Goal: Task Accomplishment & Management: Manage account settings

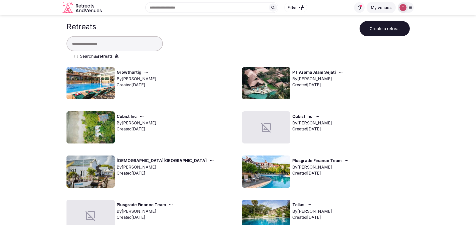
click at [121, 46] on input "text" at bounding box center [115, 43] width 96 height 15
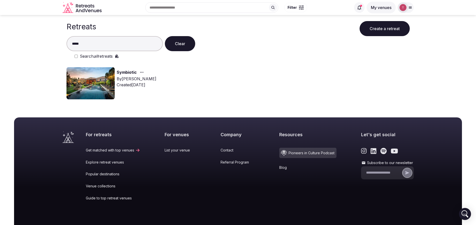
type input "*****"
click at [106, 76] on img at bounding box center [91, 83] width 48 height 32
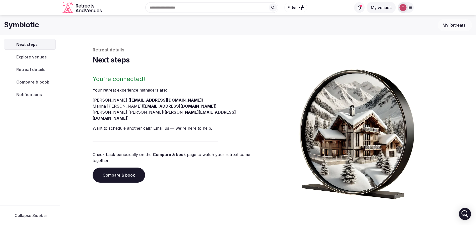
click at [131, 73] on div "Retreat details Next steps You're connected! Your retreat experience manager s …" at bounding box center [268, 123] width 351 height 152
click at [126, 168] on link "Compare & book" at bounding box center [119, 175] width 52 height 15
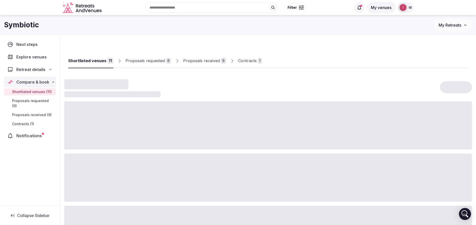
click at [249, 60] on div "Contracts" at bounding box center [247, 61] width 19 height 6
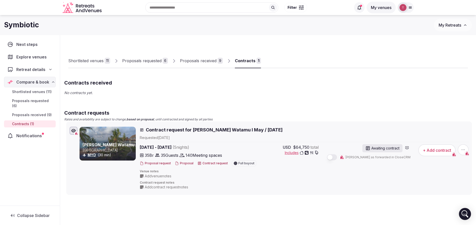
click at [186, 163] on button "Proposal" at bounding box center [184, 163] width 19 height 4
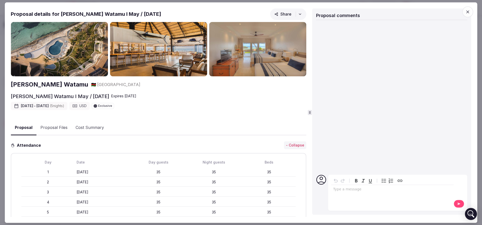
click at [53, 128] on button "Proposal Files" at bounding box center [53, 128] width 35 height 15
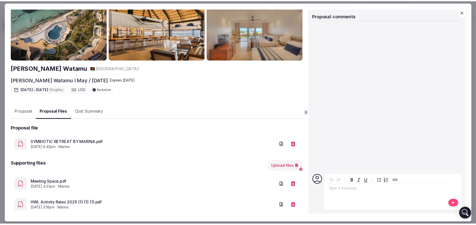
scroll to position [24, 0]
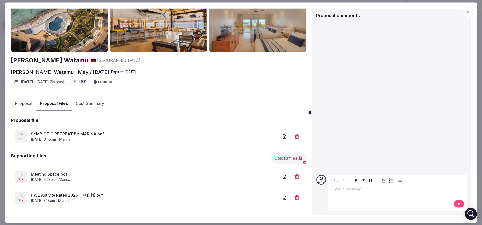
click at [50, 172] on link "Meeting Space.pdf" at bounding box center [155, 174] width 248 height 6
click at [82, 195] on link "HWL Activity Rates 2025 (1) (1) (1).pdf" at bounding box center [155, 196] width 248 height 6
click at [93, 133] on link "SYMBIOTIC RETREAT BY MARINA.pdf" at bounding box center [155, 134] width 248 height 6
click at [467, 15] on span "button" at bounding box center [467, 11] width 11 height 11
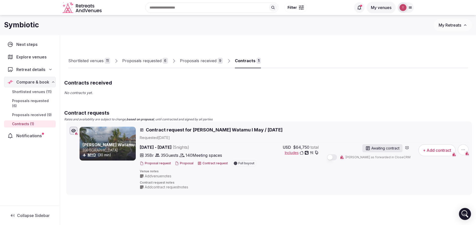
click at [262, 94] on p "No contracts yet." at bounding box center [268, 92] width 408 height 5
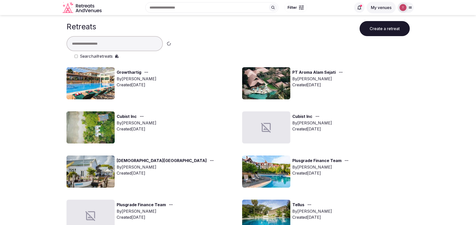
click at [126, 42] on input "text" at bounding box center [115, 43] width 96 height 15
click at [105, 43] on input "text" at bounding box center [115, 43] width 96 height 15
paste input "**"
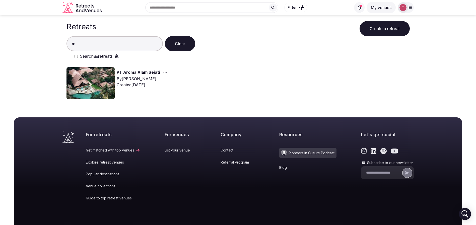
type input "**"
click at [83, 84] on img at bounding box center [91, 83] width 48 height 32
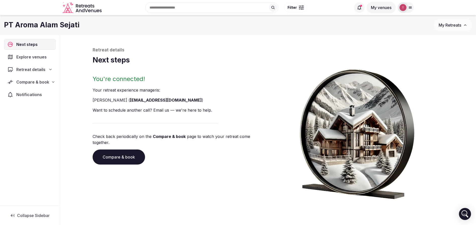
click at [51, 84] on div "Compare & book" at bounding box center [29, 82] width 45 height 6
click at [48, 71] on div "Retreat details" at bounding box center [29, 70] width 45 height 6
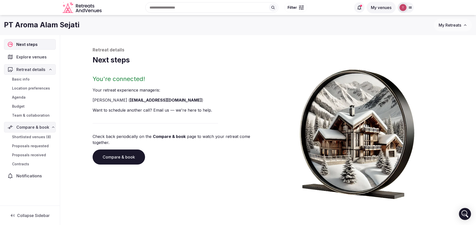
click at [40, 115] on span "Team & collaboration" at bounding box center [31, 115] width 38 height 5
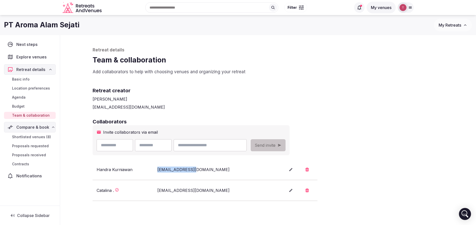
drag, startPoint x: 197, startPoint y: 170, endPoint x: 154, endPoint y: 170, distance: 42.9
click at [154, 170] on div "Handra Kurniawan hkstmt@gmail.com" at bounding box center [187, 170] width 180 height 6
copy div "hkstmt@gmail.com"
click at [261, 99] on div "[PERSON_NAME]" at bounding box center [268, 99] width 351 height 6
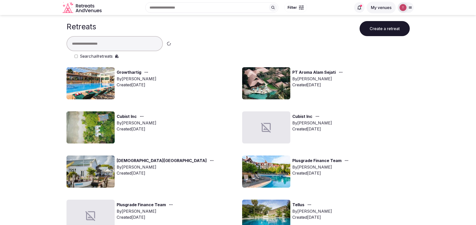
click at [122, 41] on input "text" at bounding box center [115, 43] width 96 height 15
type input "*"
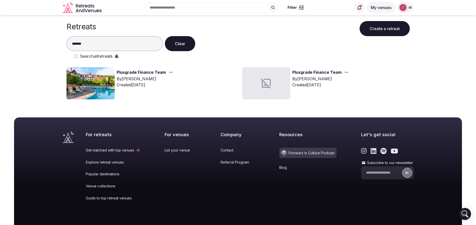
type input "*******"
click at [101, 85] on img at bounding box center [91, 83] width 48 height 32
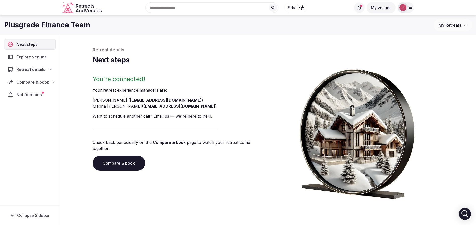
click at [121, 157] on link "Compare & book" at bounding box center [119, 163] width 52 height 15
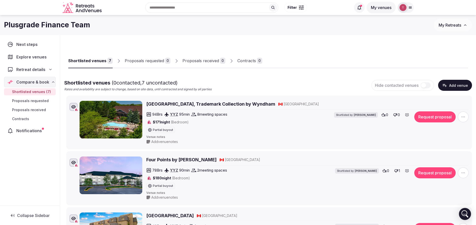
click at [48, 69] on div "Retreat details" at bounding box center [29, 70] width 45 height 6
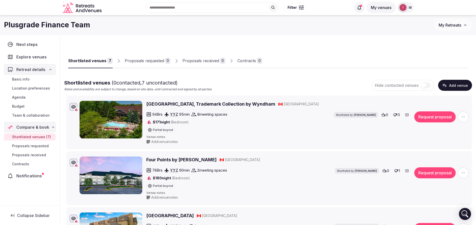
click at [31, 79] on link "Basic info" at bounding box center [30, 79] width 52 height 7
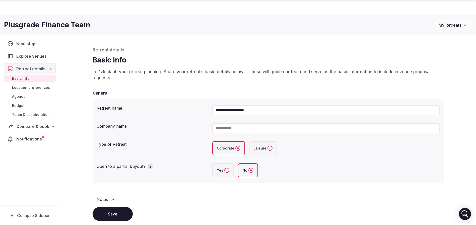
scroll to position [188, 0]
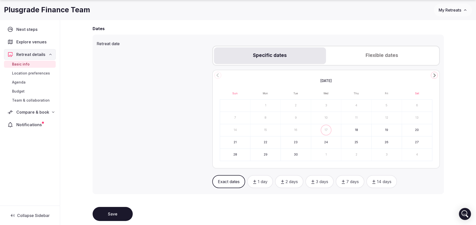
click at [436, 74] on icon "Go to the Next Month" at bounding box center [434, 75] width 6 height 6
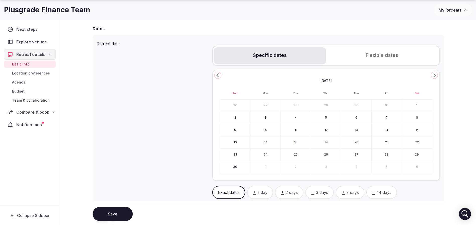
click at [436, 74] on icon "Go to the Next Month" at bounding box center [434, 75] width 6 height 6
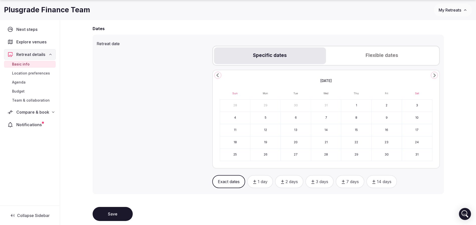
click at [436, 74] on icon "Go to the Next Month" at bounding box center [434, 75] width 6 height 6
click at [268, 130] on button "16" at bounding box center [265, 130] width 30 height 12
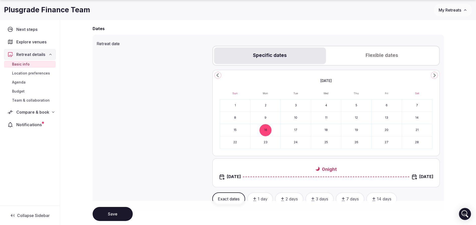
click at [360, 129] on button "19" at bounding box center [356, 130] width 30 height 12
click at [468, 127] on div "**********" at bounding box center [268, 175] width 416 height 657
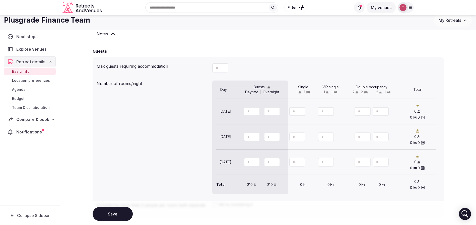
scroll to position [376, 0]
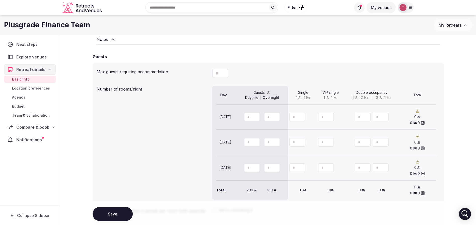
drag, startPoint x: 252, startPoint y: 117, endPoint x: 235, endPoint y: 117, distance: 17.1
click at [235, 117] on div "** **" at bounding box center [262, 117] width 55 height 17
click at [256, 115] on icon "Increment" at bounding box center [256, 115] width 4 height 4
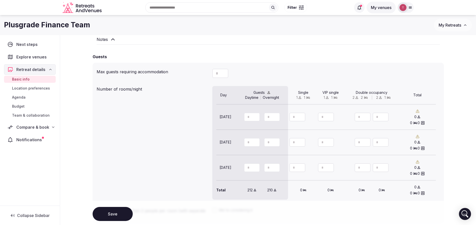
click at [256, 115] on icon "Increment" at bounding box center [256, 115] width 4 height 4
type input "**"
click at [256, 115] on icon "Increment" at bounding box center [256, 115] width 4 height 4
click at [277, 115] on icon "Increment" at bounding box center [276, 115] width 4 height 4
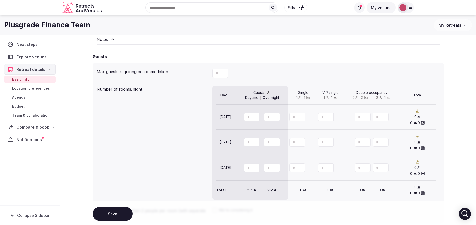
click at [277, 115] on icon "Increment" at bounding box center [276, 115] width 4 height 4
click at [277, 120] on icon "Decrement" at bounding box center [276, 119] width 4 height 4
type input "**"
click at [277, 120] on icon "Decrement" at bounding box center [276, 119] width 4 height 4
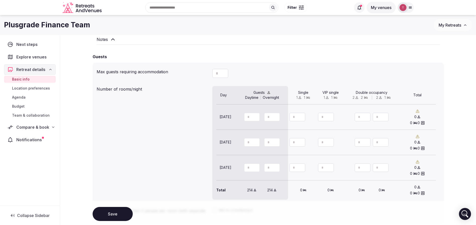
click at [257, 140] on icon "Increment" at bounding box center [256, 140] width 4 height 4
type input "**"
click at [257, 140] on icon "Increment" at bounding box center [256, 140] width 4 height 4
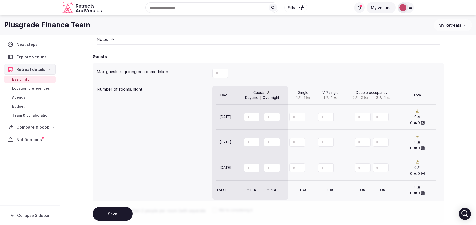
click at [278, 141] on icon "Increment" at bounding box center [276, 140] width 4 height 4
type input "**"
click at [278, 141] on icon "Increment" at bounding box center [276, 140] width 4 height 4
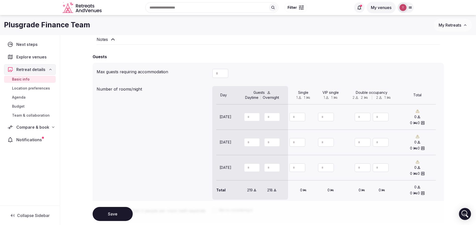
click at [257, 167] on icon "Increment" at bounding box center [256, 165] width 4 height 4
type input "**"
click at [257, 167] on icon "Increment" at bounding box center [256, 165] width 4 height 4
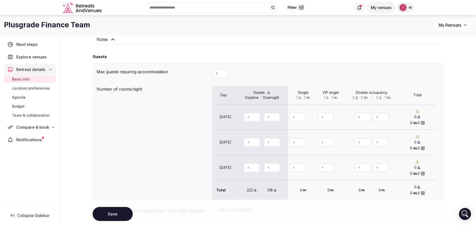
click at [276, 165] on icon "Increment" at bounding box center [276, 165] width 4 height 4
type input "**"
click at [276, 165] on icon "Increment" at bounding box center [276, 165] width 4 height 4
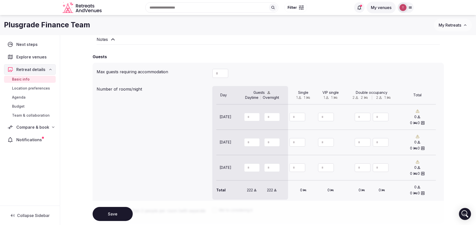
click at [190, 153] on div "Number of rooms/night The total room capacity (0) does not match the number of …" at bounding box center [268, 143] width 343 height 118
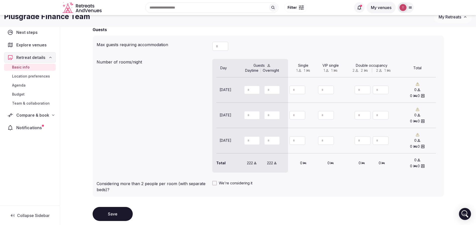
scroll to position [355, 0]
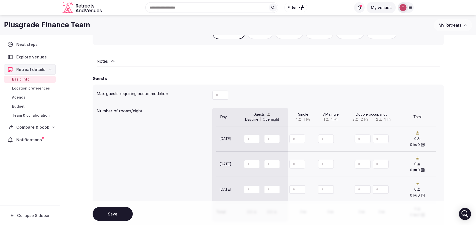
click at [225, 93] on icon "Increment" at bounding box center [224, 93] width 4 height 4
type input "**"
click at [225, 93] on icon "Increment" at bounding box center [224, 93] width 4 height 4
click at [157, 129] on div "Number of rooms/night The total room capacity (0) does not match the number of …" at bounding box center [268, 165] width 343 height 118
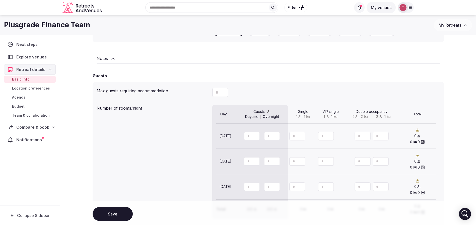
scroll to position [468, 0]
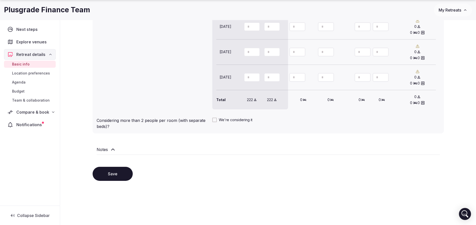
click at [108, 167] on button "Save" at bounding box center [113, 174] width 40 height 14
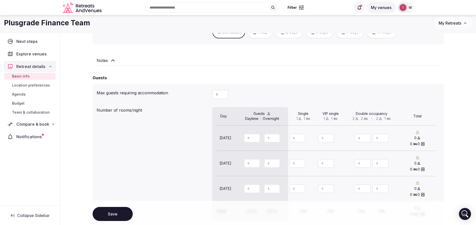
scroll to position [204, 0]
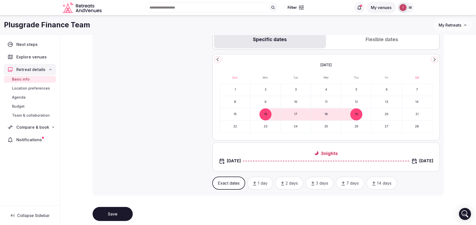
click at [127, 215] on button "Save" at bounding box center [113, 214] width 40 height 14
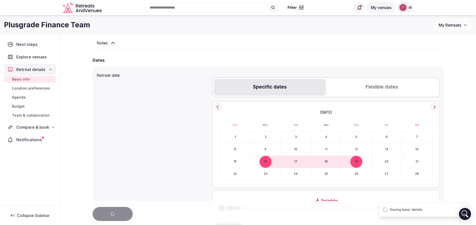
scroll to position [0, 0]
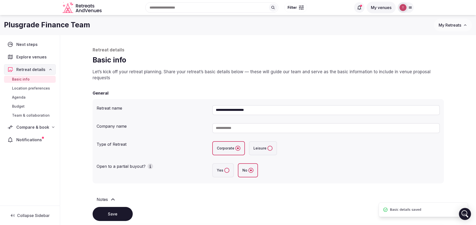
click at [51, 56] on div "Explore venues" at bounding box center [30, 57] width 52 height 11
click at [47, 71] on div "Retreat details" at bounding box center [29, 70] width 45 height 6
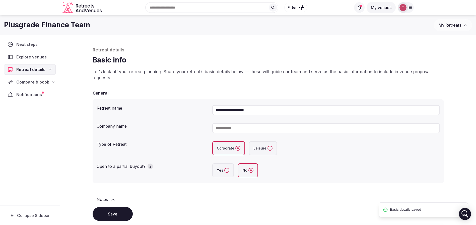
click at [50, 70] on icon at bounding box center [50, 69] width 2 height 1
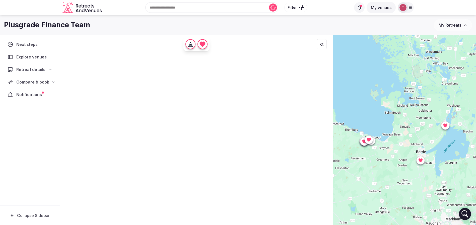
click at [50, 78] on div "Compare & book" at bounding box center [30, 82] width 52 height 11
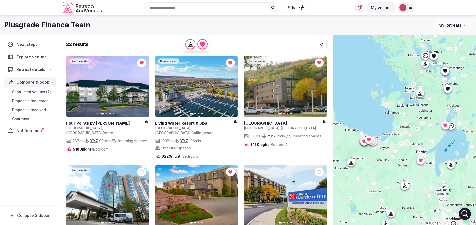
click at [44, 90] on span "Shortlisted venues (7)" at bounding box center [31, 91] width 39 height 5
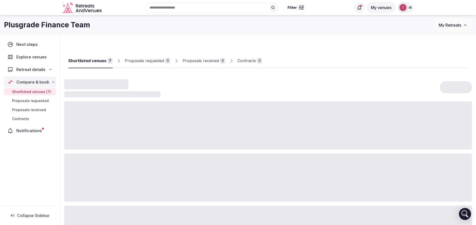
click at [43, 92] on span "Shortlisted venues (7)" at bounding box center [31, 91] width 39 height 5
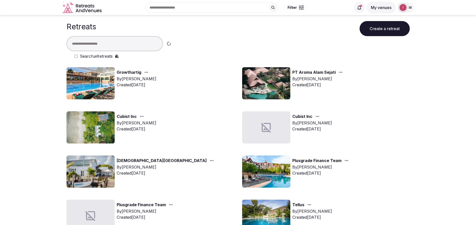
click at [132, 44] on input "text" at bounding box center [115, 43] width 96 height 15
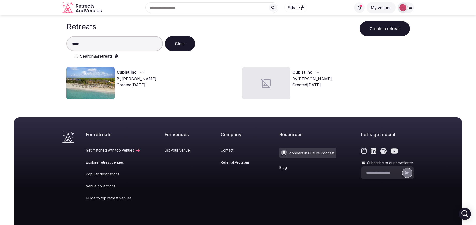
type input "*****"
click at [95, 77] on img at bounding box center [91, 83] width 48 height 32
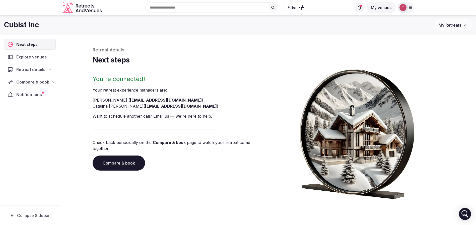
click at [123, 156] on link "Compare & book" at bounding box center [119, 163] width 52 height 15
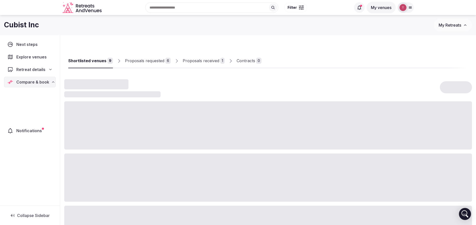
click at [123, 156] on div at bounding box center [268, 178] width 408 height 48
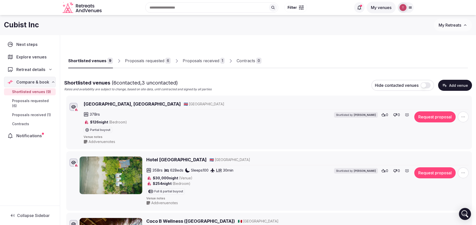
click at [460, 117] on span "button" at bounding box center [463, 116] width 11 height 11
click at [449, 99] on button "Remove Venue" at bounding box center [450, 100] width 42 height 8
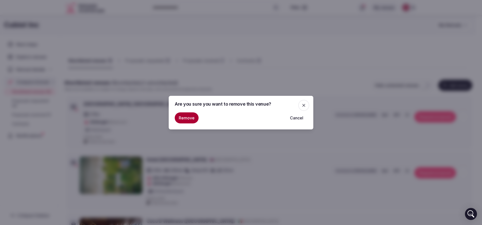
click at [182, 113] on button "Remove" at bounding box center [187, 117] width 24 height 11
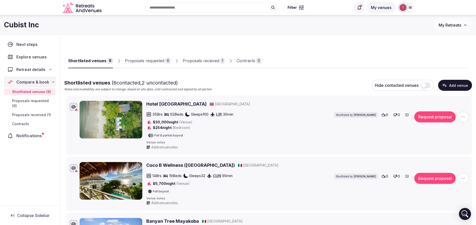
click at [213, 63] on div "Proposals received" at bounding box center [201, 61] width 37 height 6
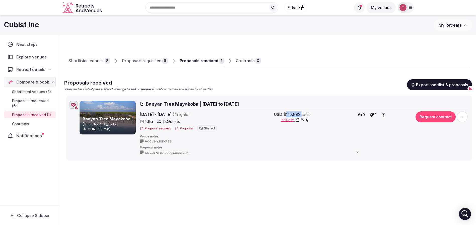
drag, startPoint x: 287, startPoint y: 115, endPoint x: 301, endPoint y: 112, distance: 14.3
click at [301, 112] on div "USD $115,892 total" at bounding box center [292, 114] width 36 height 6
click at [94, 60] on div "Shortlisted venues" at bounding box center [85, 61] width 35 height 6
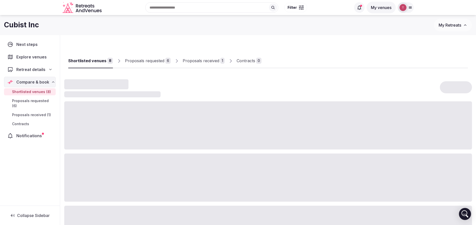
click at [134, 61] on div "Proposals requested" at bounding box center [144, 61] width 39 height 6
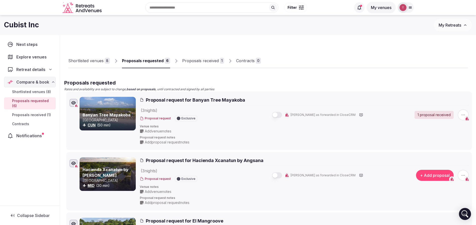
click at [183, 62] on div "Proposals received" at bounding box center [200, 61] width 37 height 6
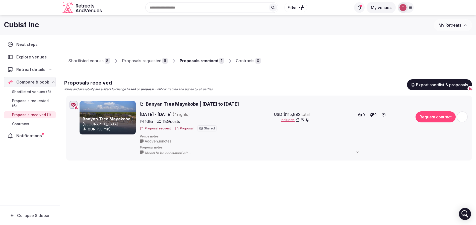
click at [9, 25] on h1 "Cubist Inc" at bounding box center [21, 25] width 35 height 10
copy h1 "Cubist"
click at [158, 61] on div "Proposals requested" at bounding box center [141, 61] width 39 height 6
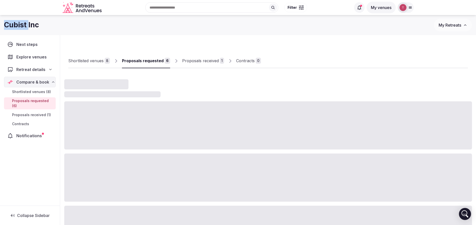
click at [158, 61] on div "Proposals requested" at bounding box center [143, 61] width 42 height 6
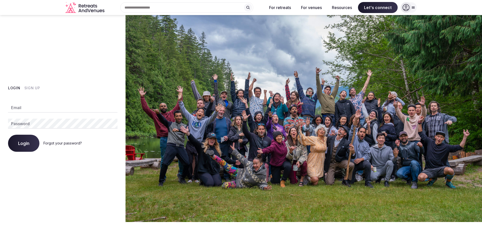
click at [40, 106] on input "Email" at bounding box center [62, 108] width 109 height 10
type input "**********"
click at [28, 147] on button "Login" at bounding box center [23, 143] width 31 height 17
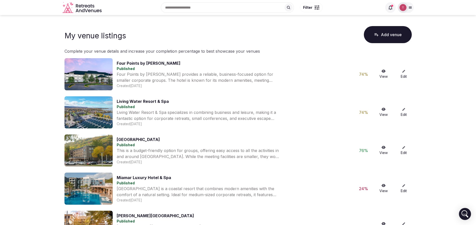
click at [409, 8] on icon at bounding box center [410, 8] width 3 height 2
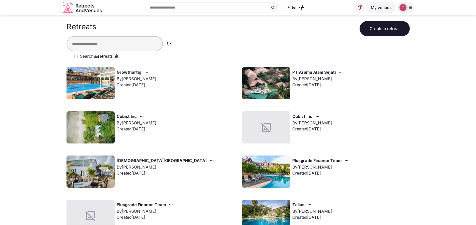
click at [124, 47] on input "text" at bounding box center [115, 43] width 96 height 15
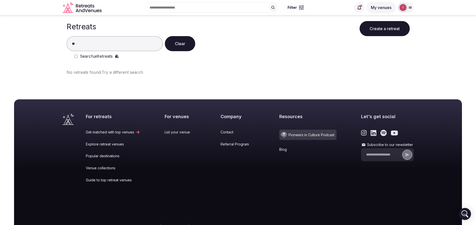
click at [246, 52] on div "** Clear Search all retreats" at bounding box center [238, 47] width 343 height 23
drag, startPoint x: 111, startPoint y: 41, endPoint x: 0, endPoint y: 40, distance: 111.4
click at [0, 40] on main "Retreats Create a retreat ** Clear Search all retreats No retreats found. Try a…" at bounding box center [238, 50] width 476 height 70
paste input "*"
type input "***"
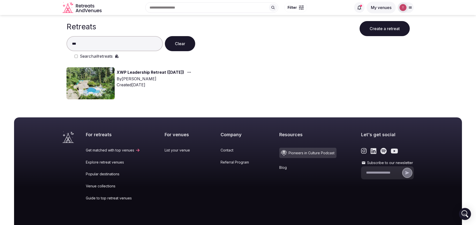
click at [92, 84] on img at bounding box center [91, 83] width 48 height 32
click at [91, 83] on img at bounding box center [91, 83] width 48 height 32
click at [152, 70] on link "XWP Leadership Retreat ([DATE])" at bounding box center [151, 72] width 68 height 7
click at [81, 83] on img at bounding box center [91, 83] width 48 height 32
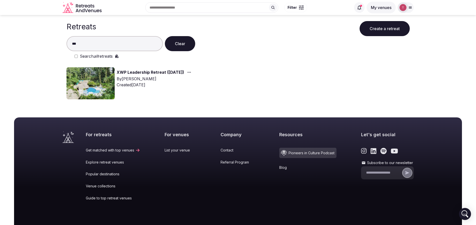
click at [81, 83] on img at bounding box center [91, 83] width 48 height 32
click at [127, 74] on link "XWP Leadership Retreat ([DATE])" at bounding box center [151, 72] width 68 height 7
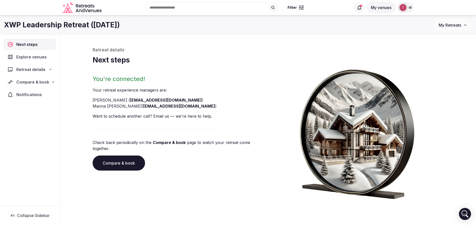
click at [128, 74] on div "Retreat details Next steps You're connected! Your retreat experience manager s …" at bounding box center [268, 123] width 351 height 152
click at [129, 160] on link "Compare & book" at bounding box center [119, 163] width 52 height 15
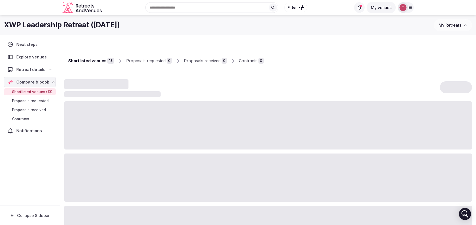
click at [45, 71] on div "Retreat details" at bounding box center [29, 70] width 45 height 6
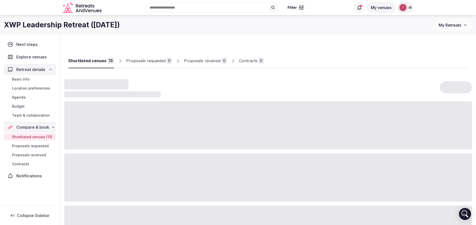
click at [34, 116] on span "Team & collaboration" at bounding box center [31, 115] width 38 height 5
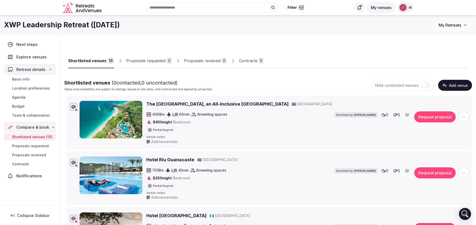
click at [34, 116] on span "Team & collaboration" at bounding box center [31, 115] width 38 height 5
click at [45, 115] on span "Team & collaboration" at bounding box center [31, 115] width 38 height 5
click at [36, 116] on span "Team & collaboration" at bounding box center [31, 115] width 38 height 5
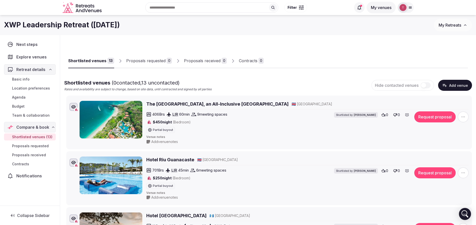
click at [36, 116] on span "Team & collaboration" at bounding box center [31, 115] width 38 height 5
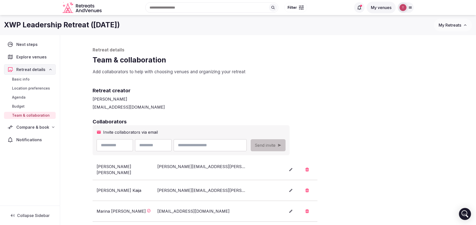
click at [25, 79] on span "Basic info" at bounding box center [21, 79] width 18 height 5
click at [51, 127] on icon at bounding box center [53, 127] width 4 height 4
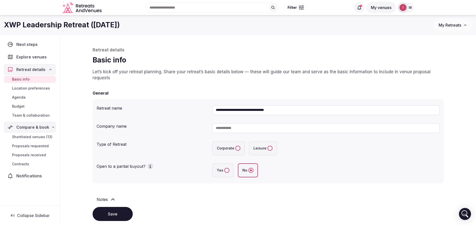
click at [42, 137] on span "Shortlisted venues (13)" at bounding box center [32, 137] width 40 height 5
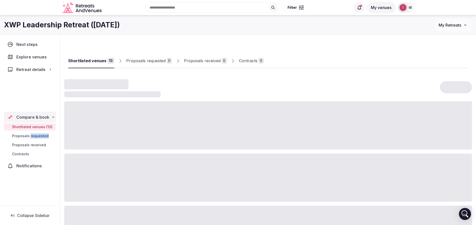
click at [42, 137] on nav "Next steps Explore venues Retreat details Basic info Location preferences Agend…" at bounding box center [30, 105] width 52 height 132
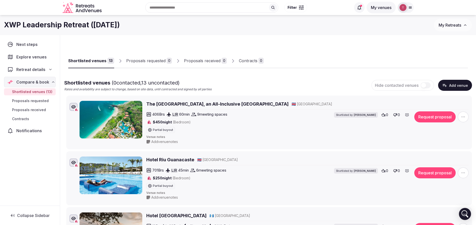
click at [312, 69] on div "Shortlisted venues 13 Proposals requested 0 Proposals received 0 Contracts 0" at bounding box center [268, 57] width 408 height 24
